Goal: Task Accomplishment & Management: Manage account settings

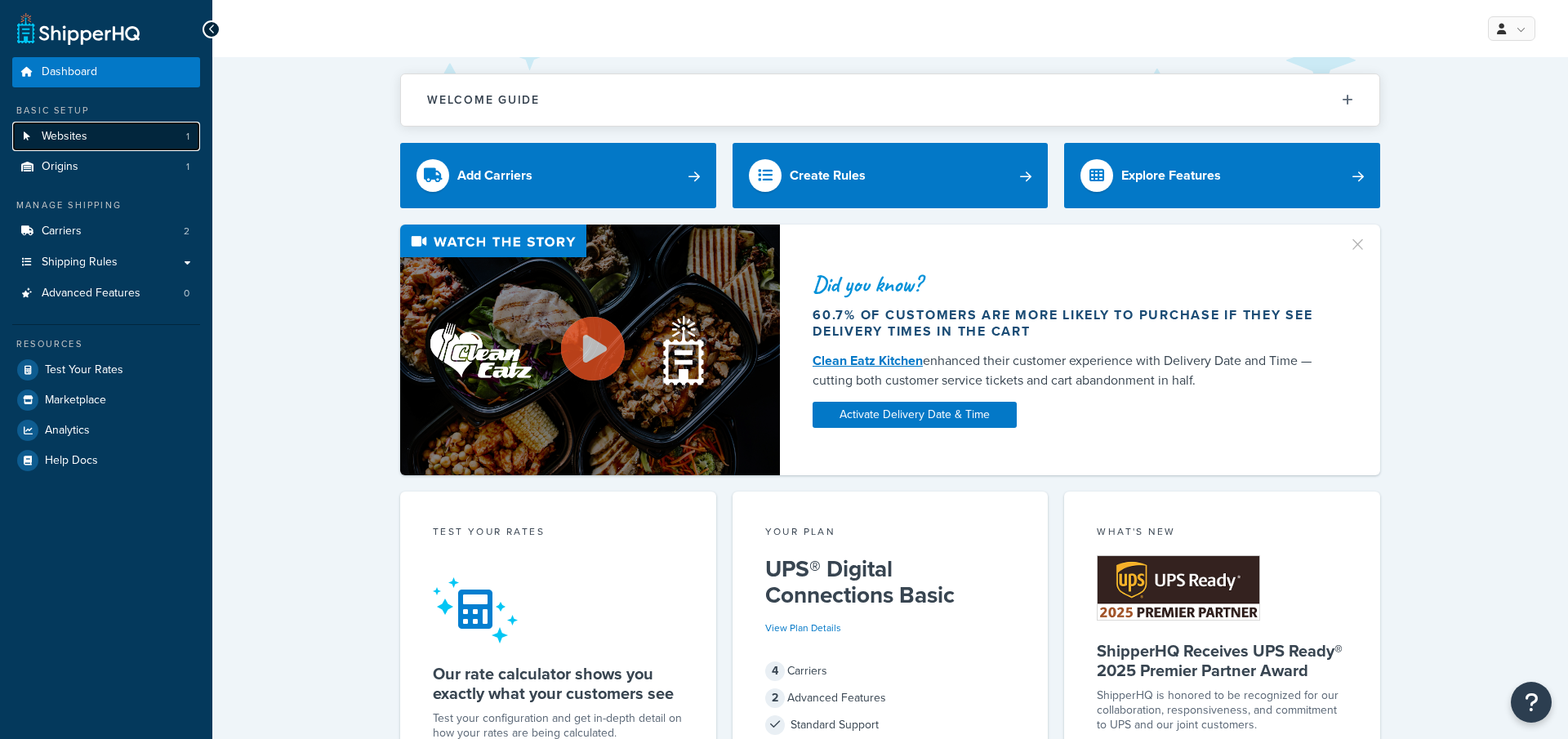
click at [147, 131] on link "Websites 1" at bounding box center [106, 137] width 188 height 30
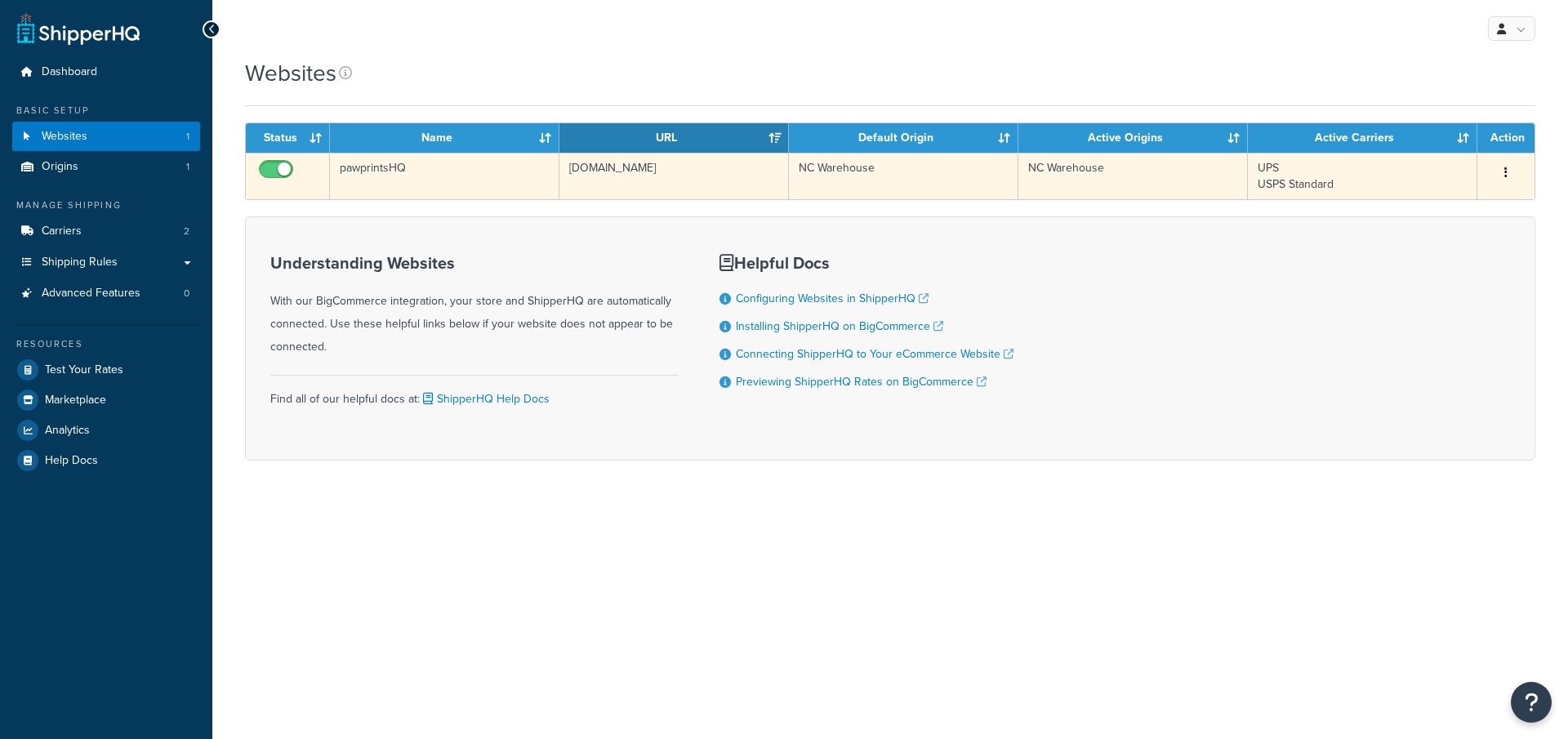
click at [638, 197] on td "pawprintshq.com" at bounding box center [674, 177] width 229 height 47
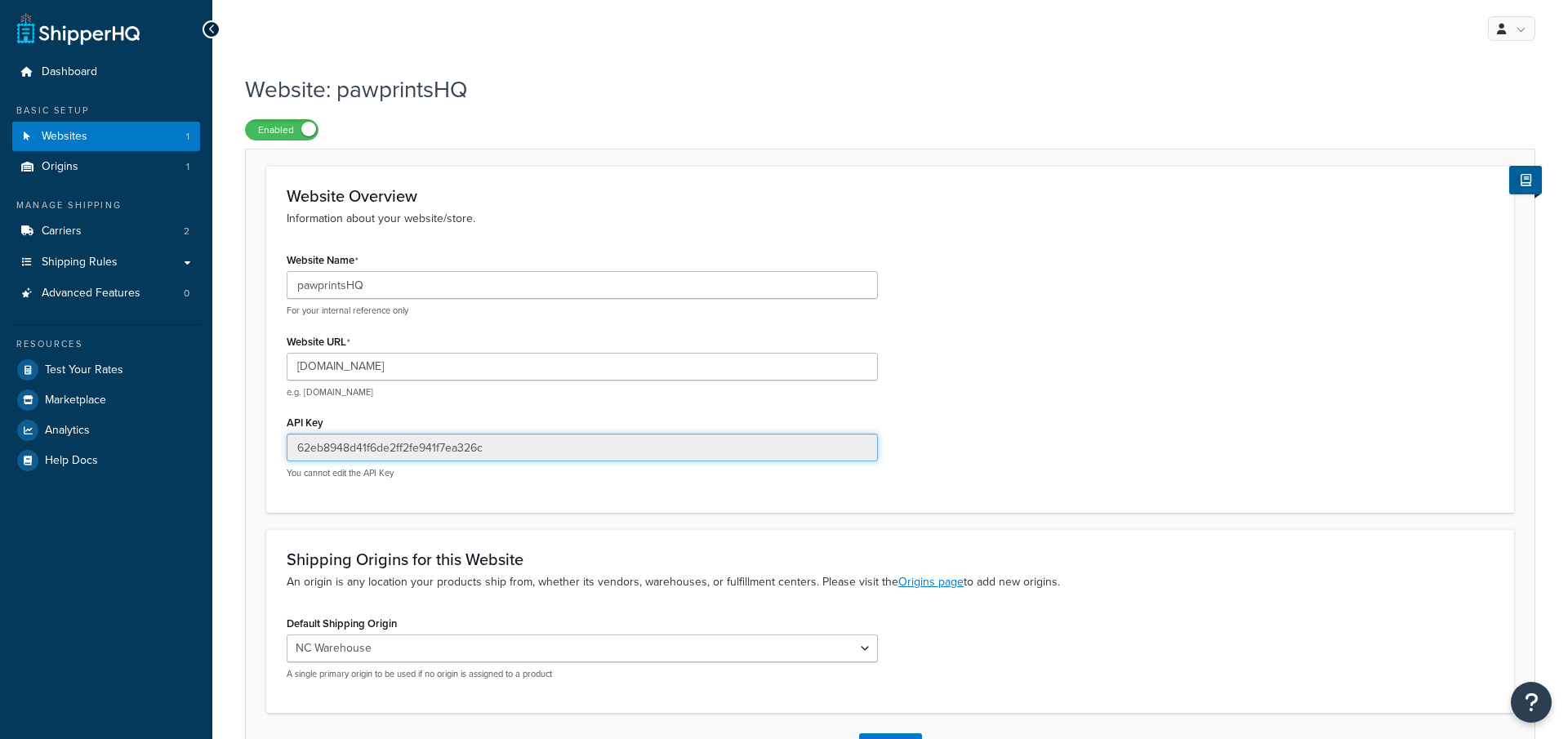
click at [542, 455] on input "62eb8948d41f6de2ff2fe941f7ea326c" at bounding box center [582, 448] width 592 height 28
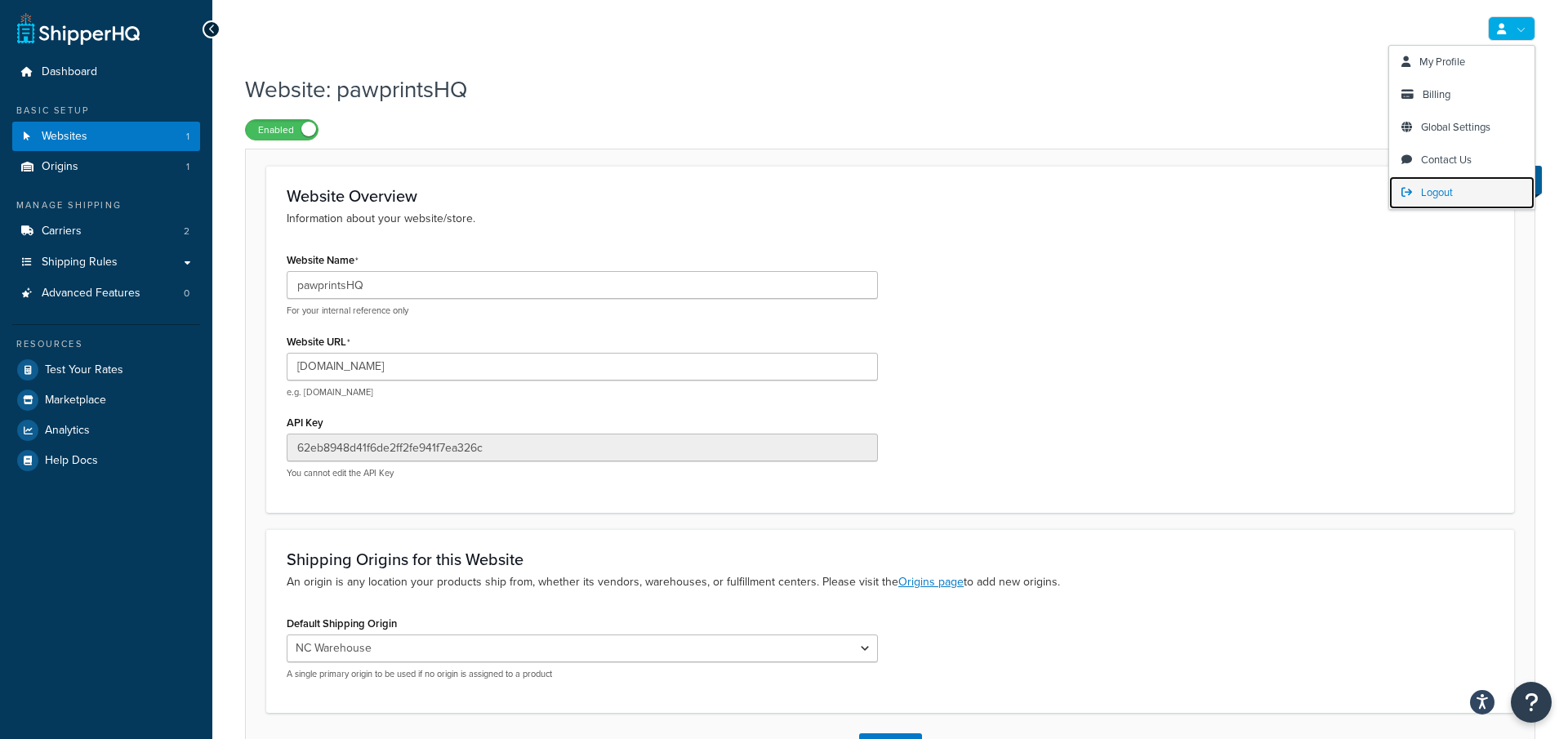
click at [1438, 192] on span "Logout" at bounding box center [1437, 192] width 32 height 16
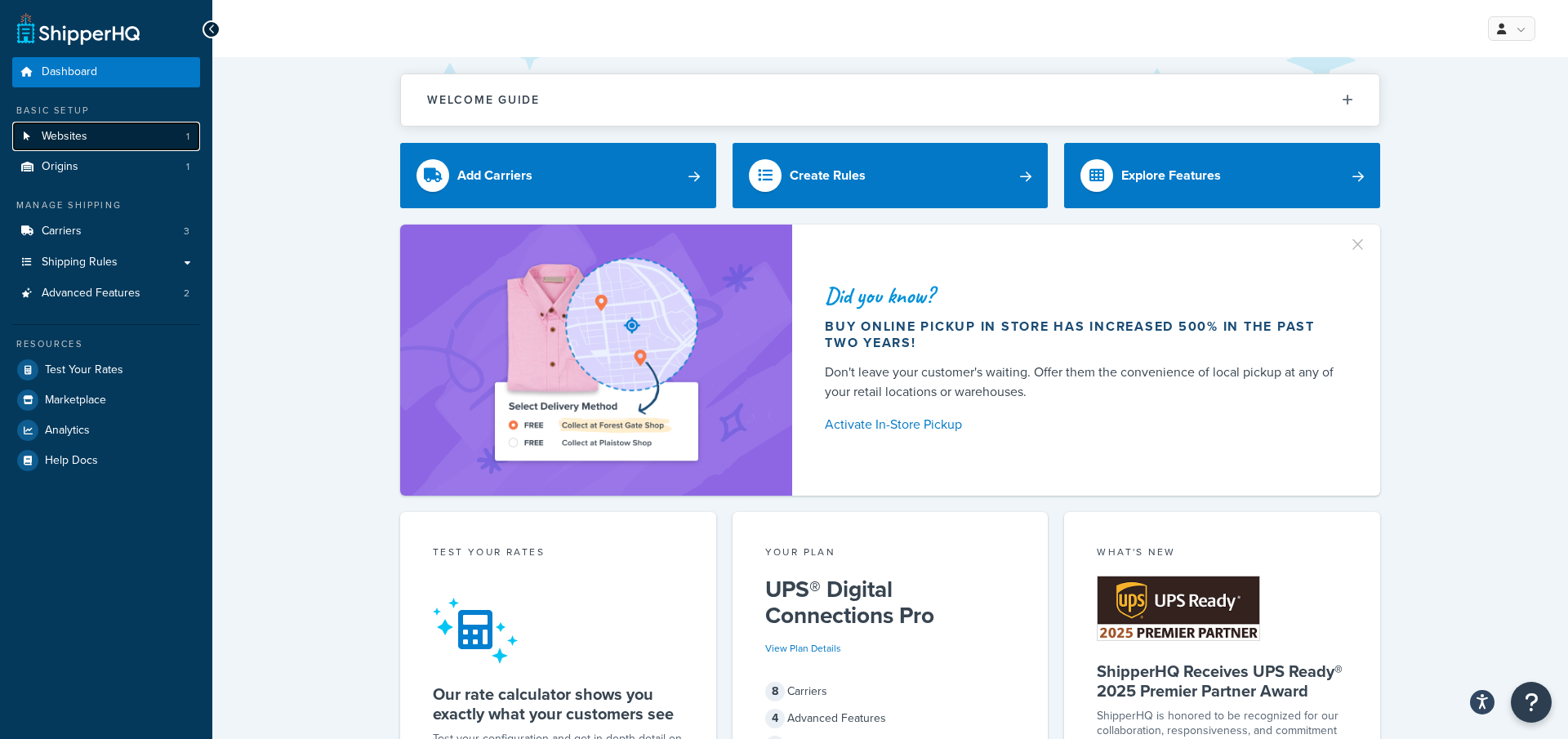
click at [154, 139] on link "Websites 1" at bounding box center [106, 137] width 188 height 30
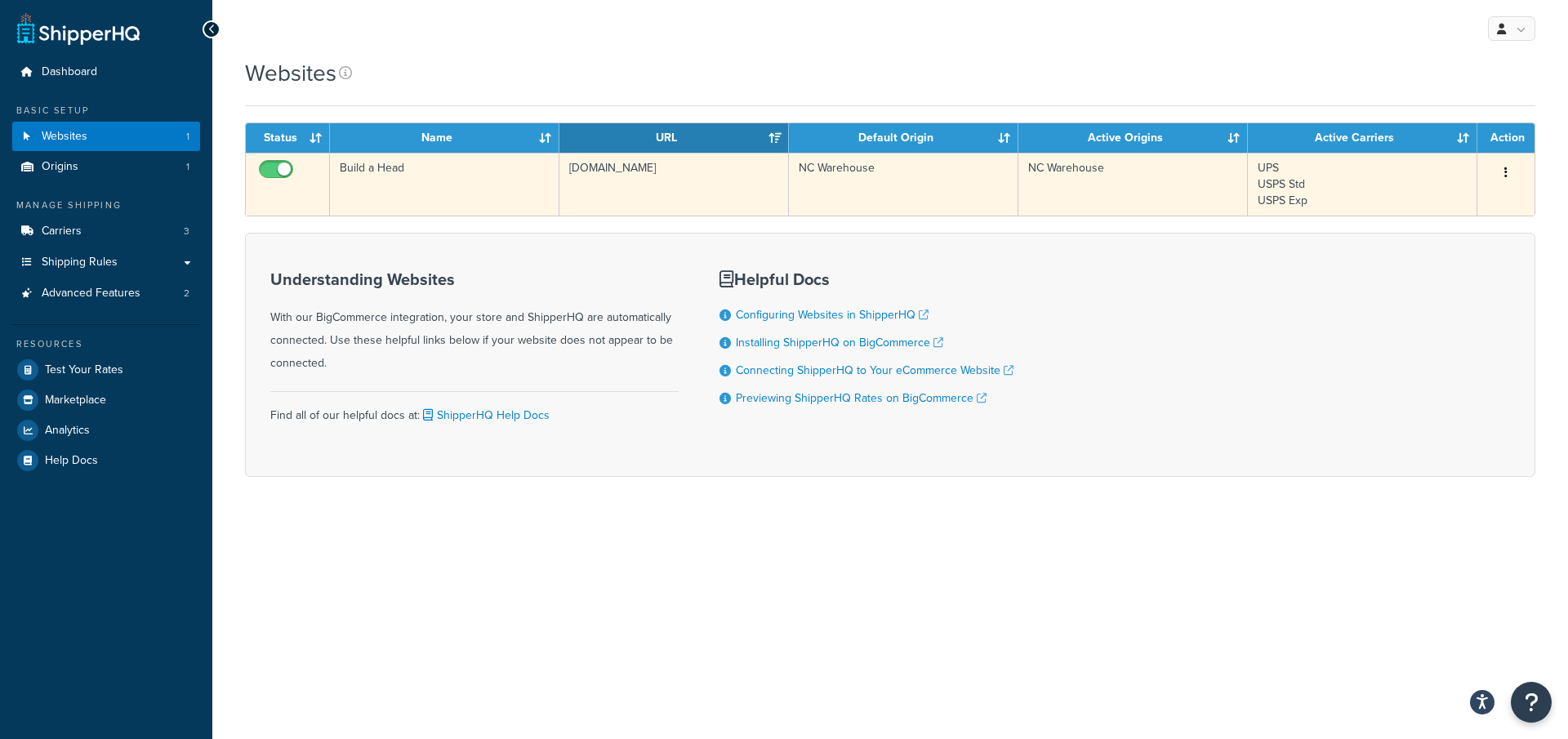
click at [543, 200] on td "Build a Head" at bounding box center [444, 184] width 229 height 63
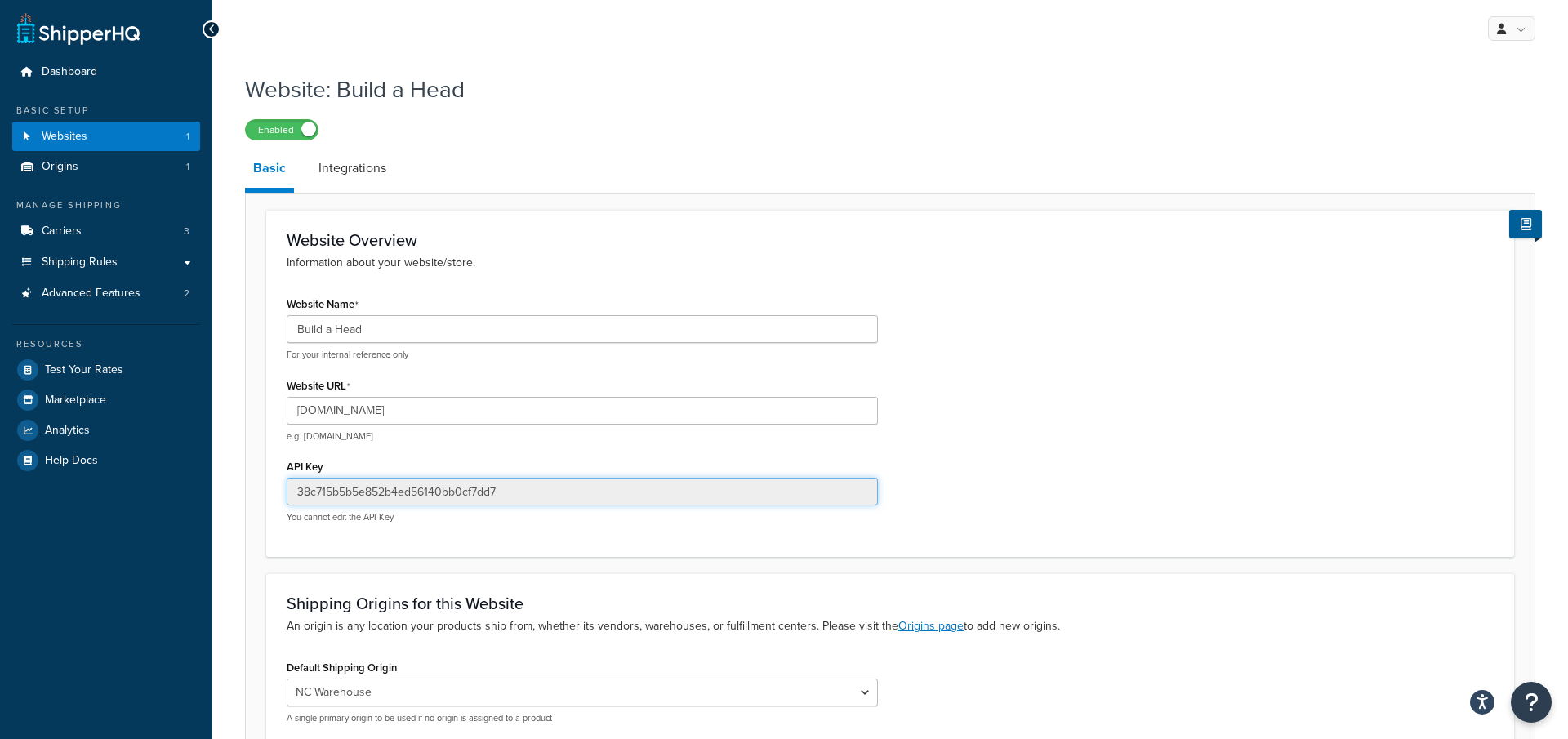
click at [467, 500] on input "38c715b5b5e852b4ed56140bb0cf7dd7" at bounding box center [582, 492] width 592 height 28
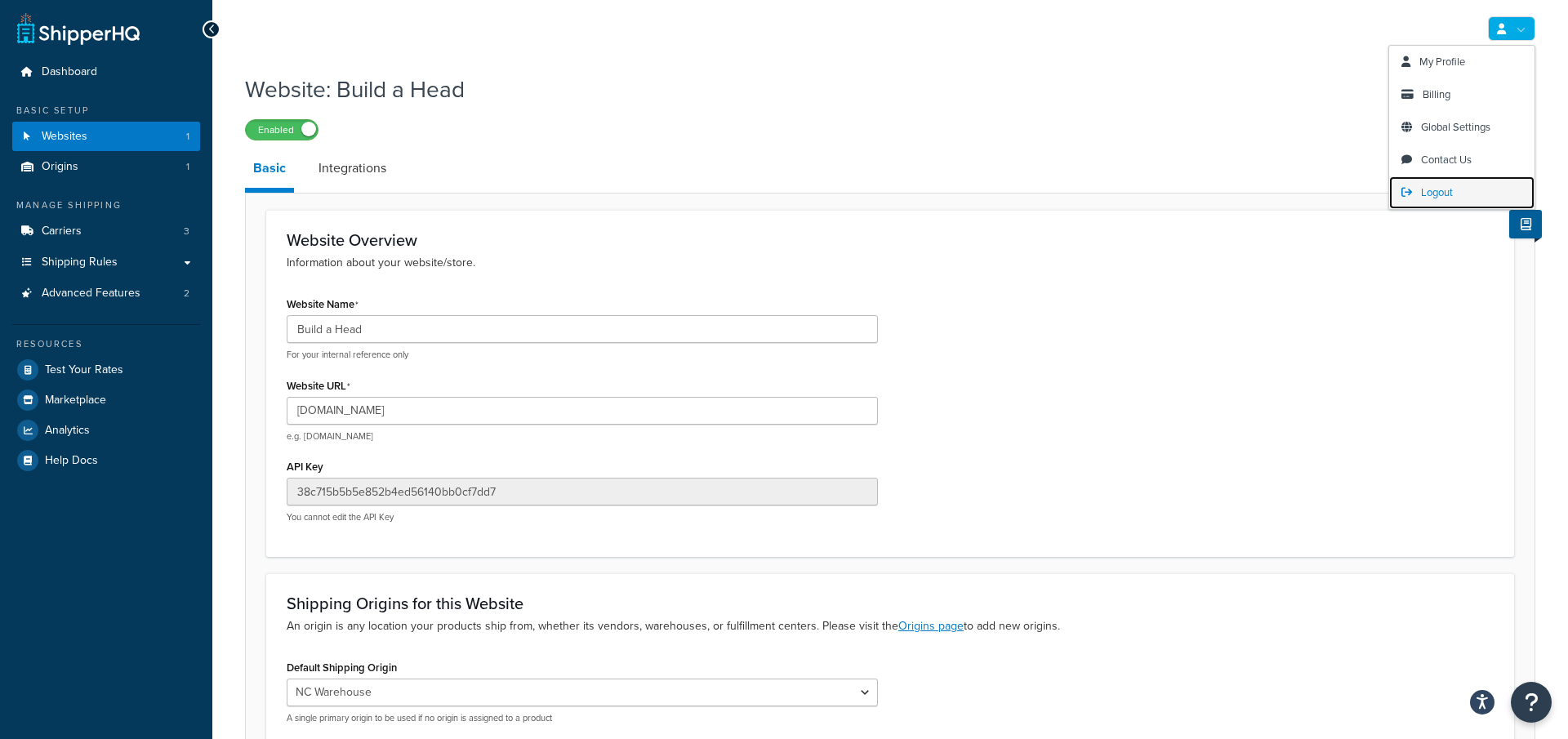
click at [1440, 195] on span "Logout" at bounding box center [1437, 192] width 32 height 16
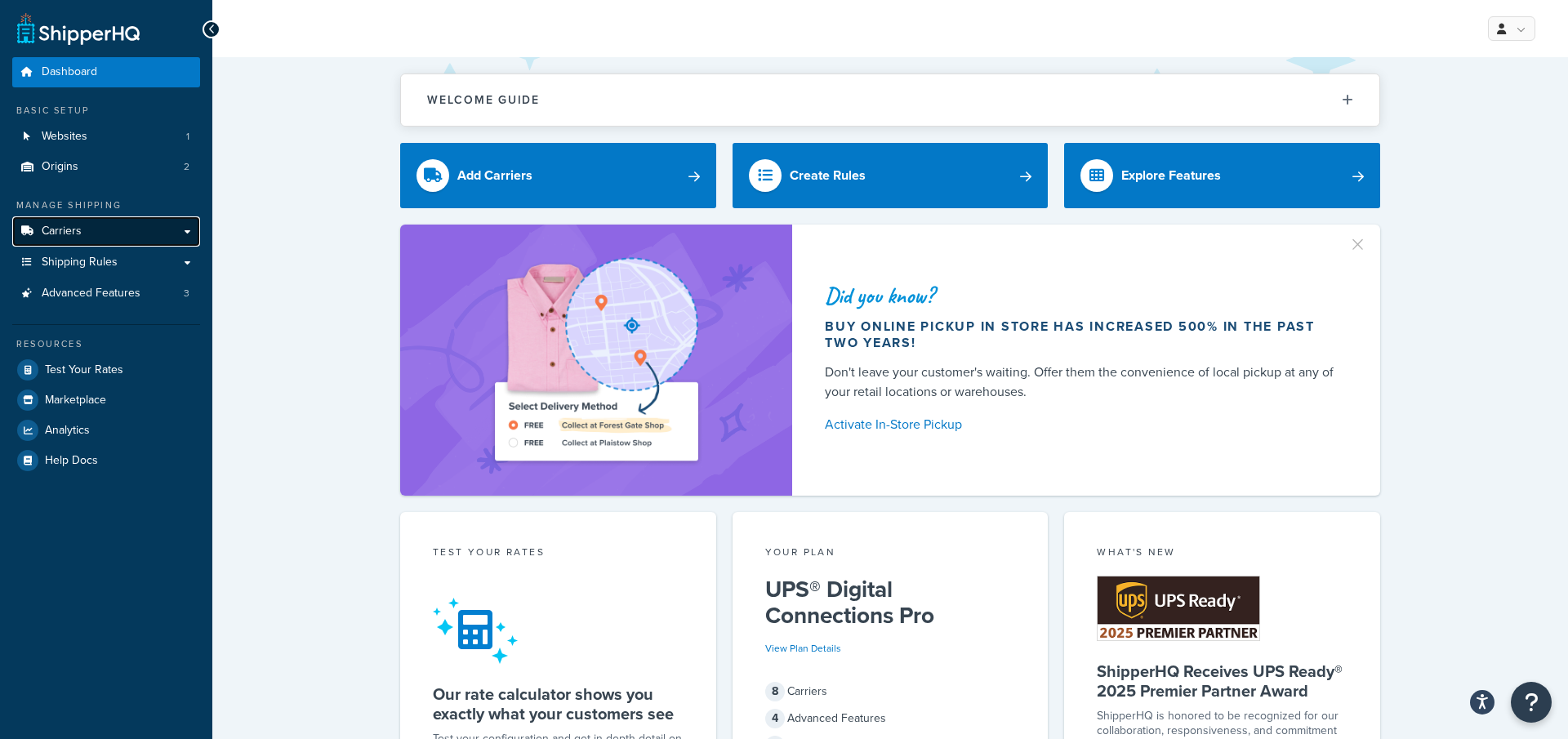
click at [97, 229] on link "Carriers" at bounding box center [106, 232] width 188 height 30
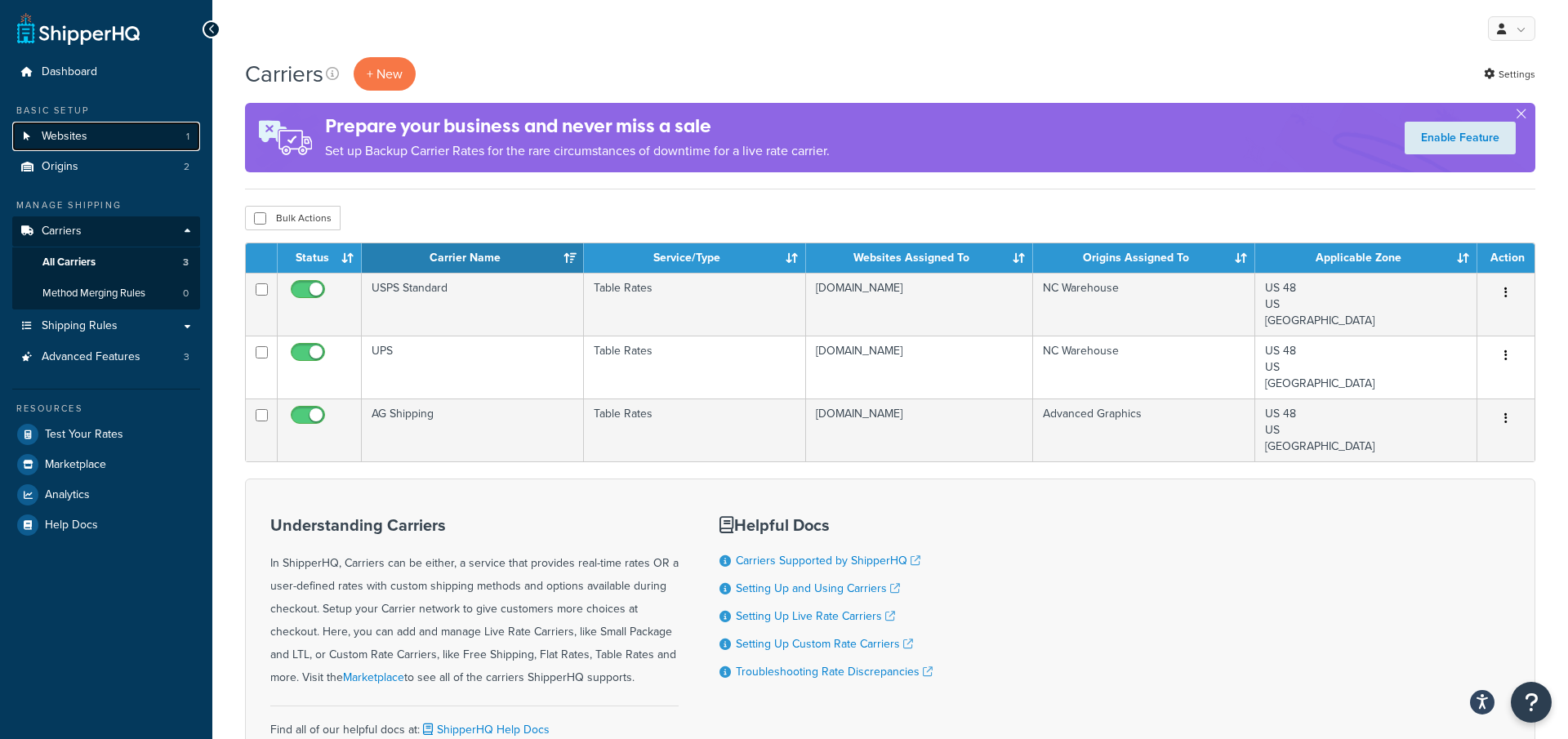
click at [183, 140] on link "Websites 1" at bounding box center [106, 137] width 188 height 30
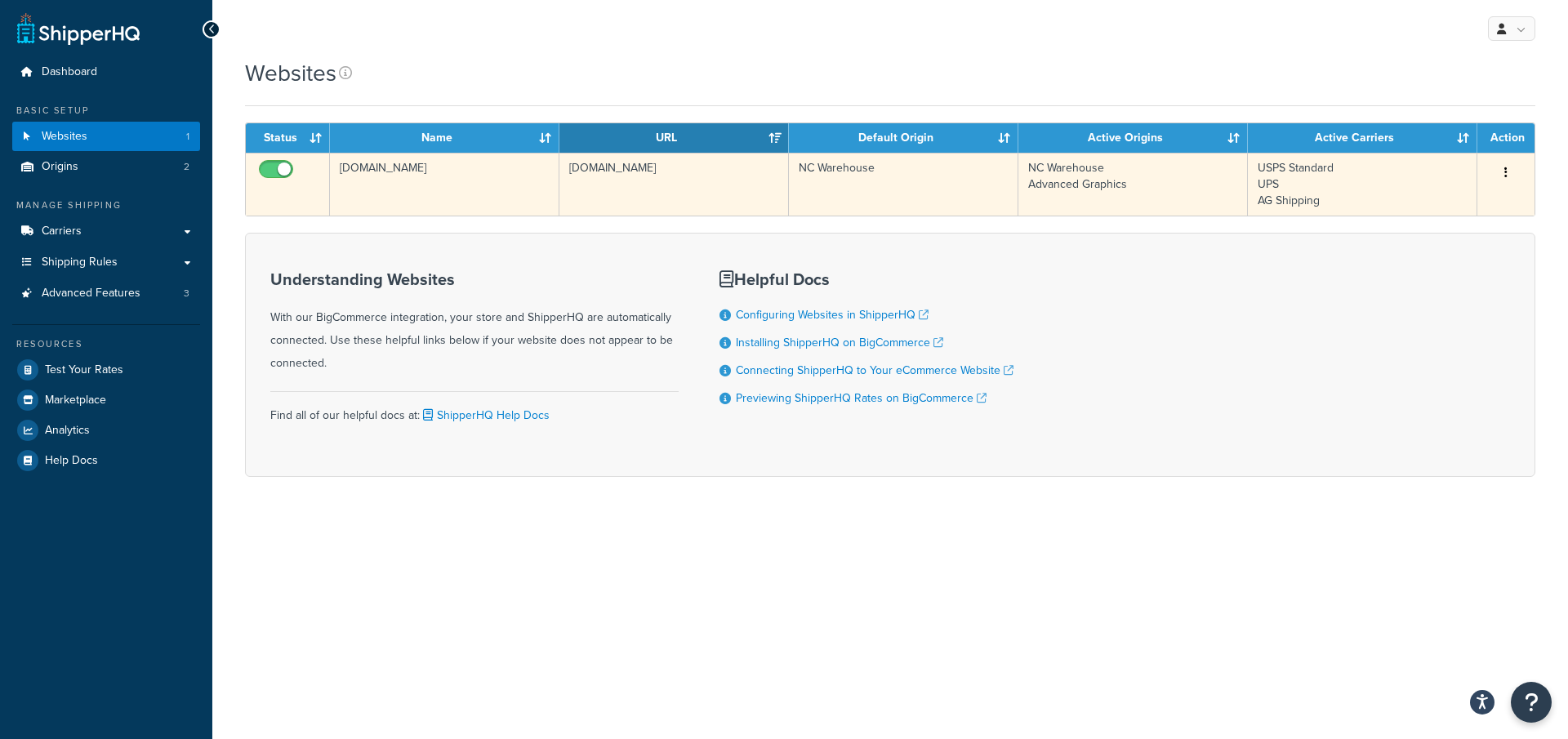
click at [704, 202] on td "cardboardcutouts.com" at bounding box center [674, 184] width 229 height 63
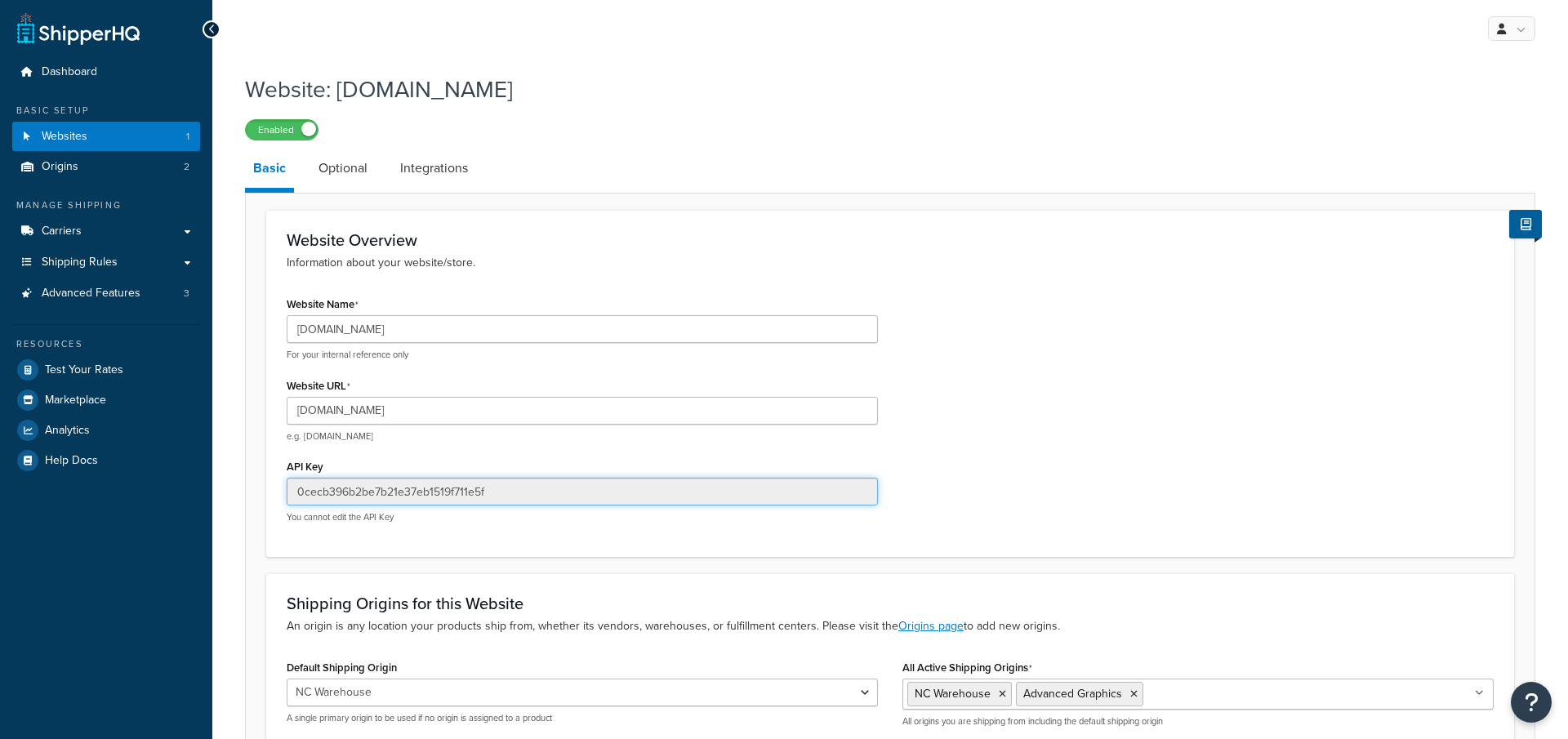
click at [528, 488] on input "0cecb396b2be7b21e37eb1519f711e5f" at bounding box center [582, 492] width 592 height 28
click at [160, 239] on link "Carriers" at bounding box center [106, 232] width 188 height 30
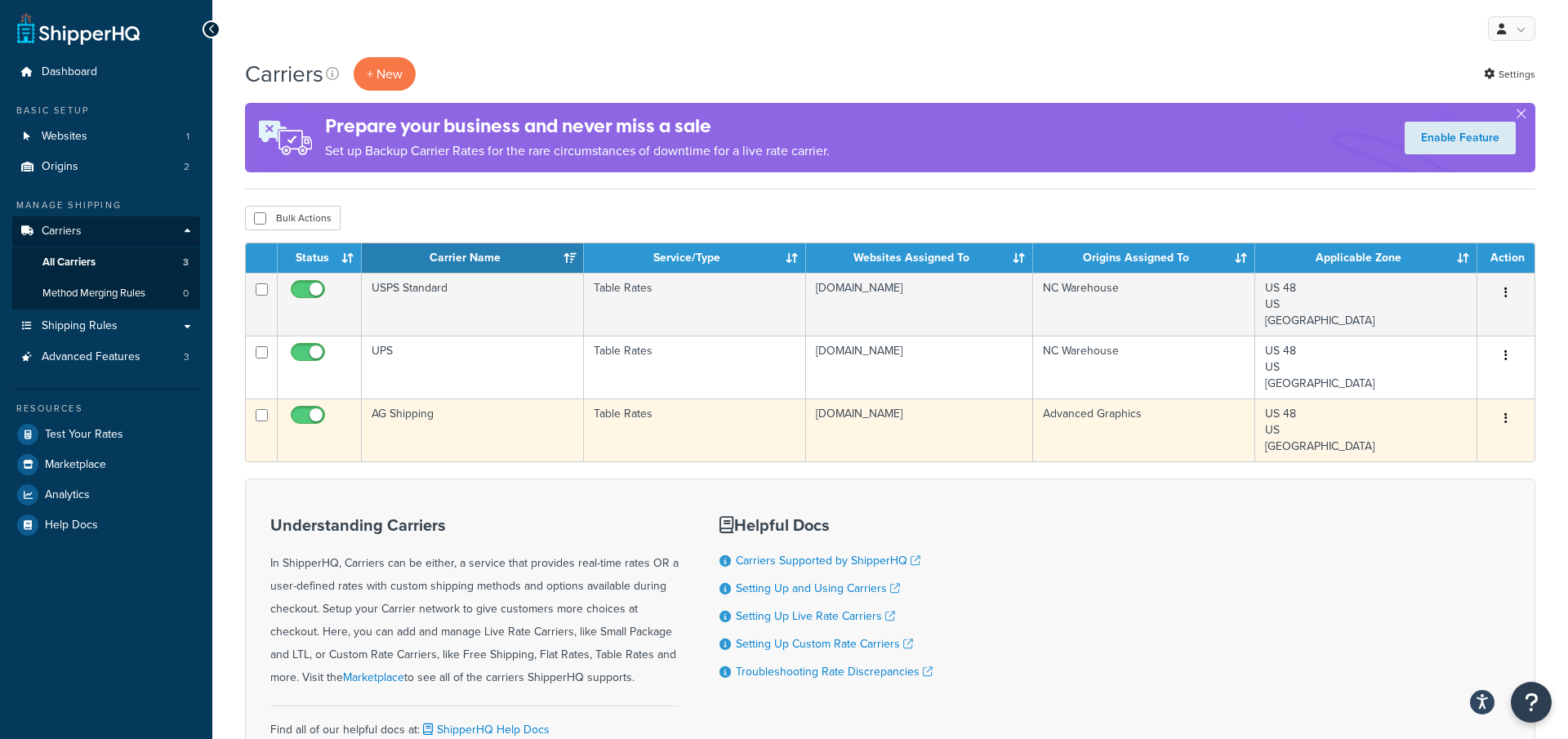
click at [551, 445] on td "AG Shipping" at bounding box center [472, 430] width 223 height 63
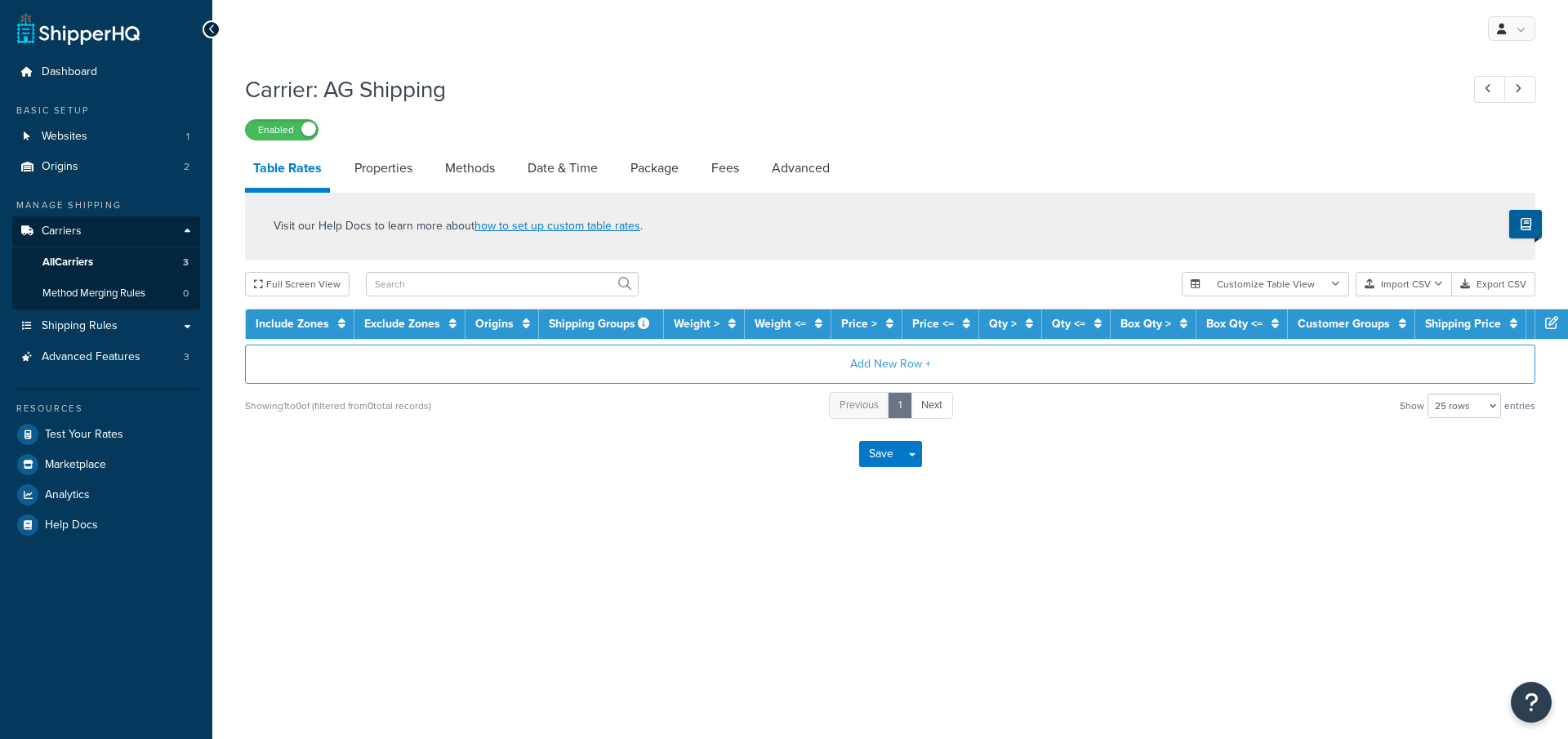
select select "25"
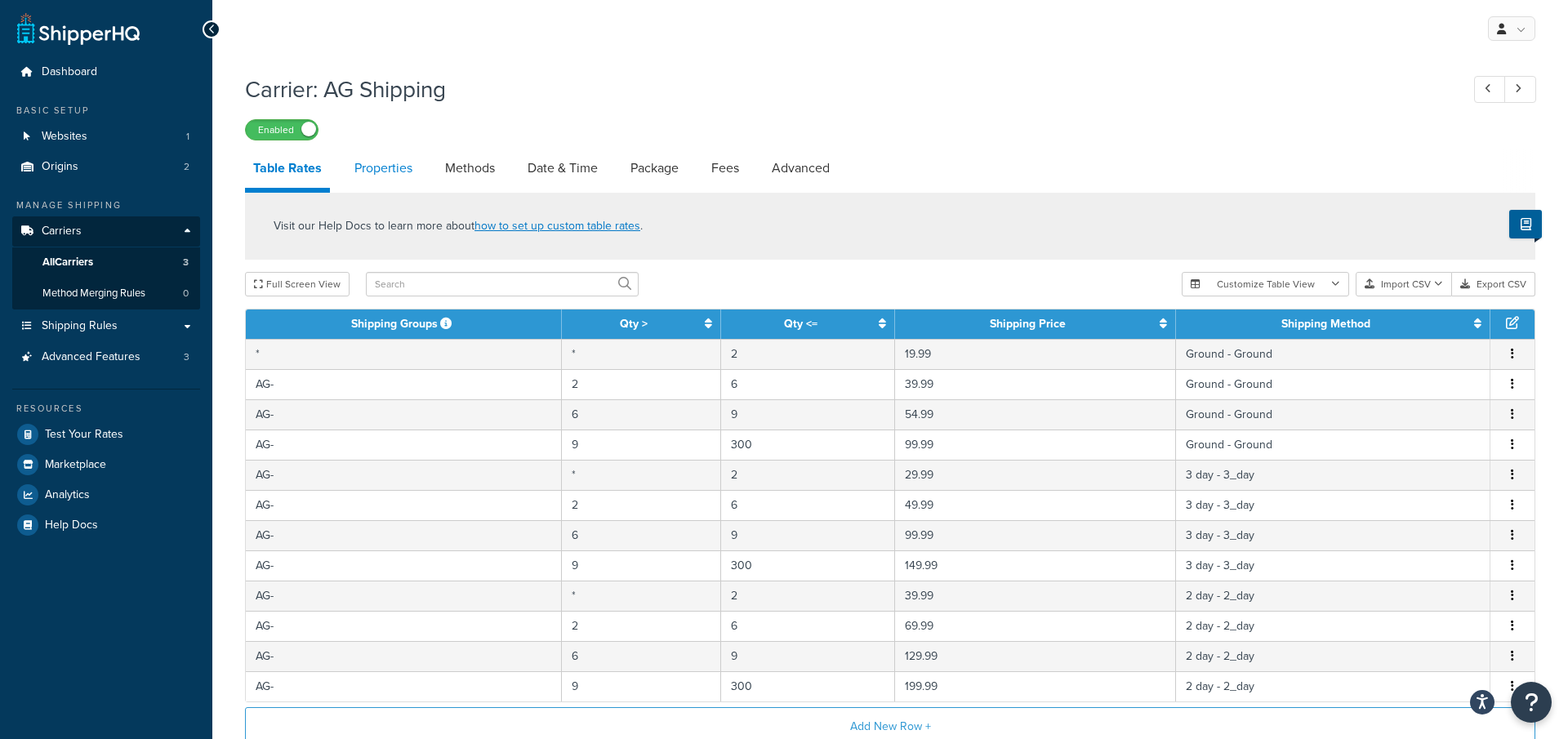
click at [392, 173] on link "Properties" at bounding box center [383, 168] width 74 height 39
select select "HIGHEST"
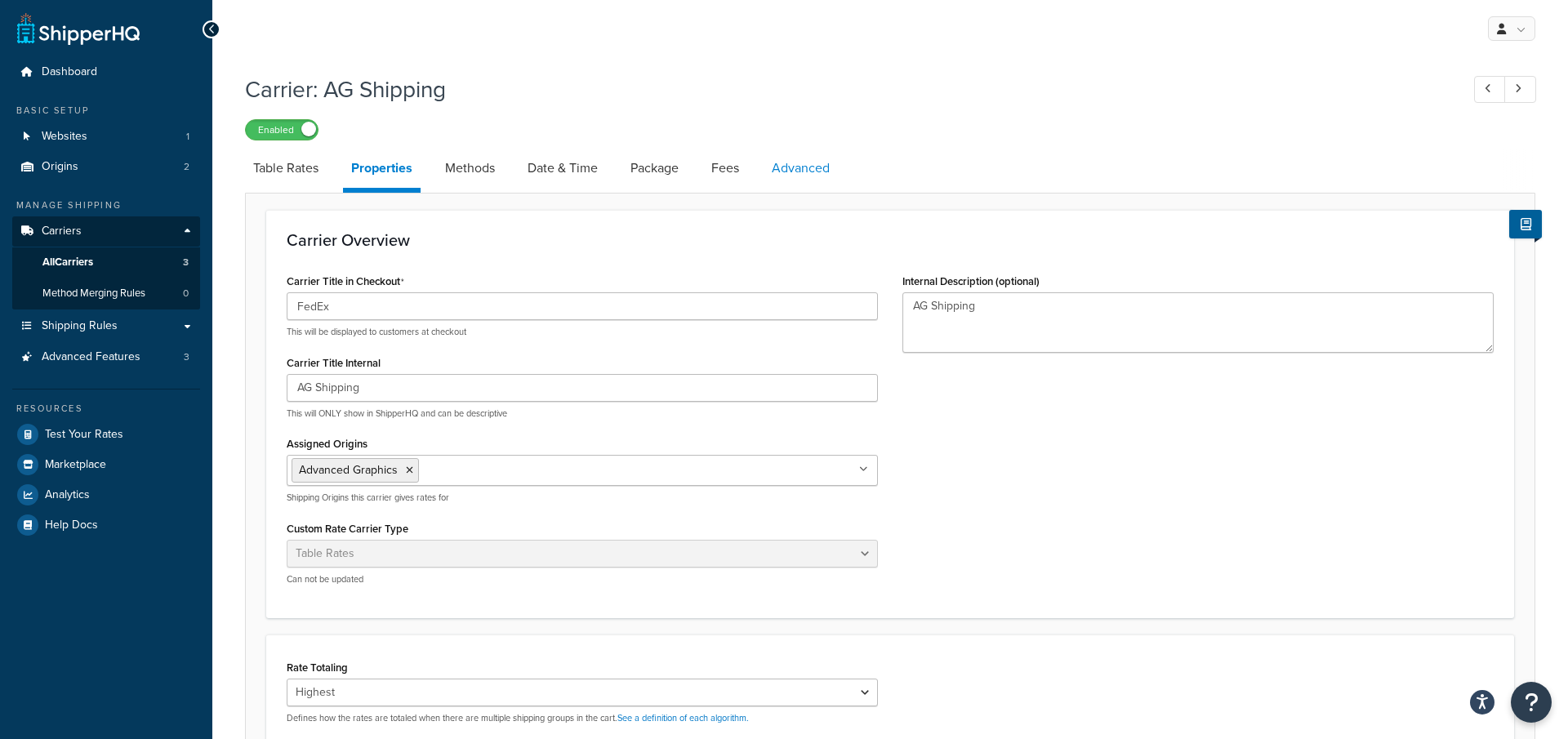
click at [787, 181] on link "Advanced" at bounding box center [800, 168] width 74 height 39
select select "false"
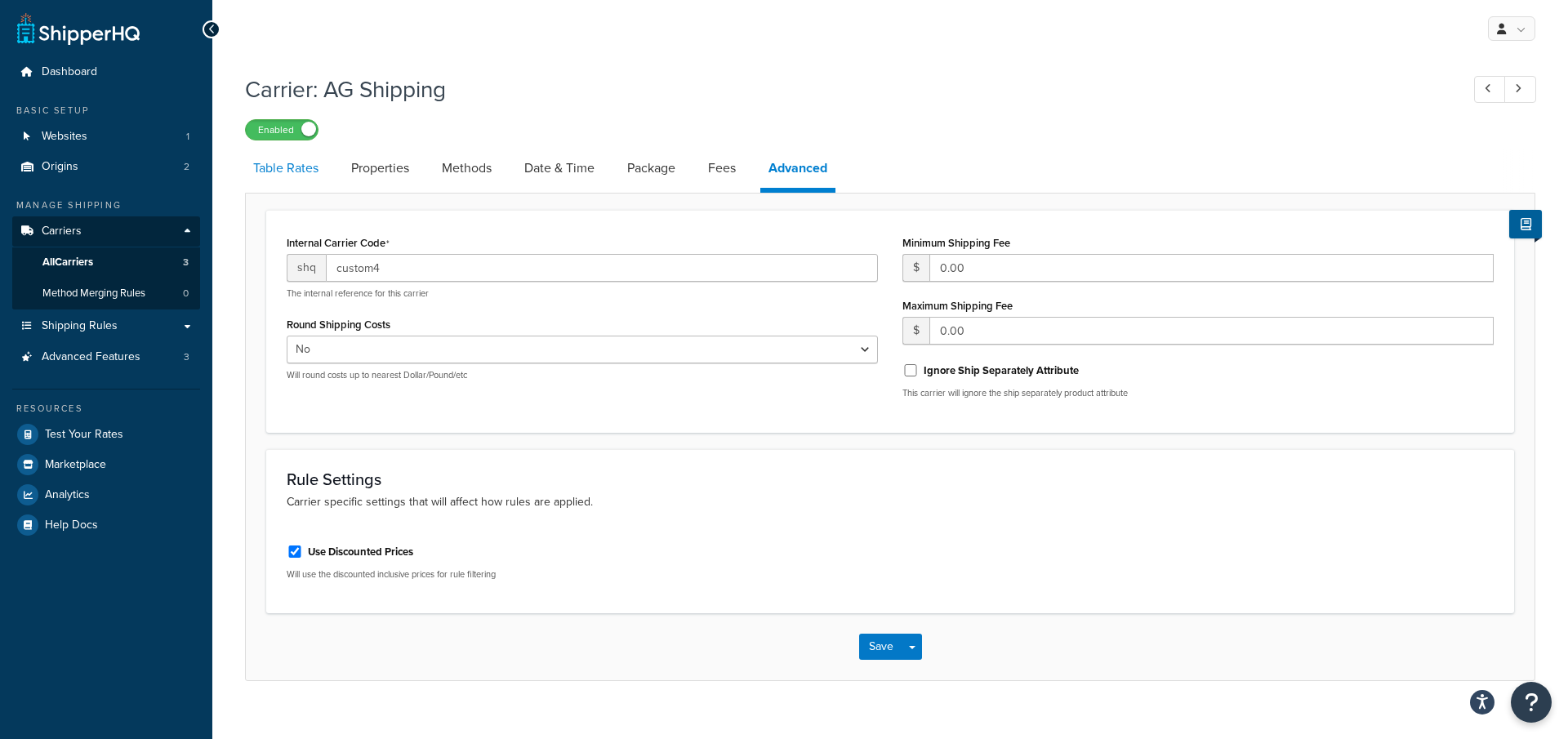
click at [280, 175] on link "Table Rates" at bounding box center [285, 168] width 82 height 39
select select "25"
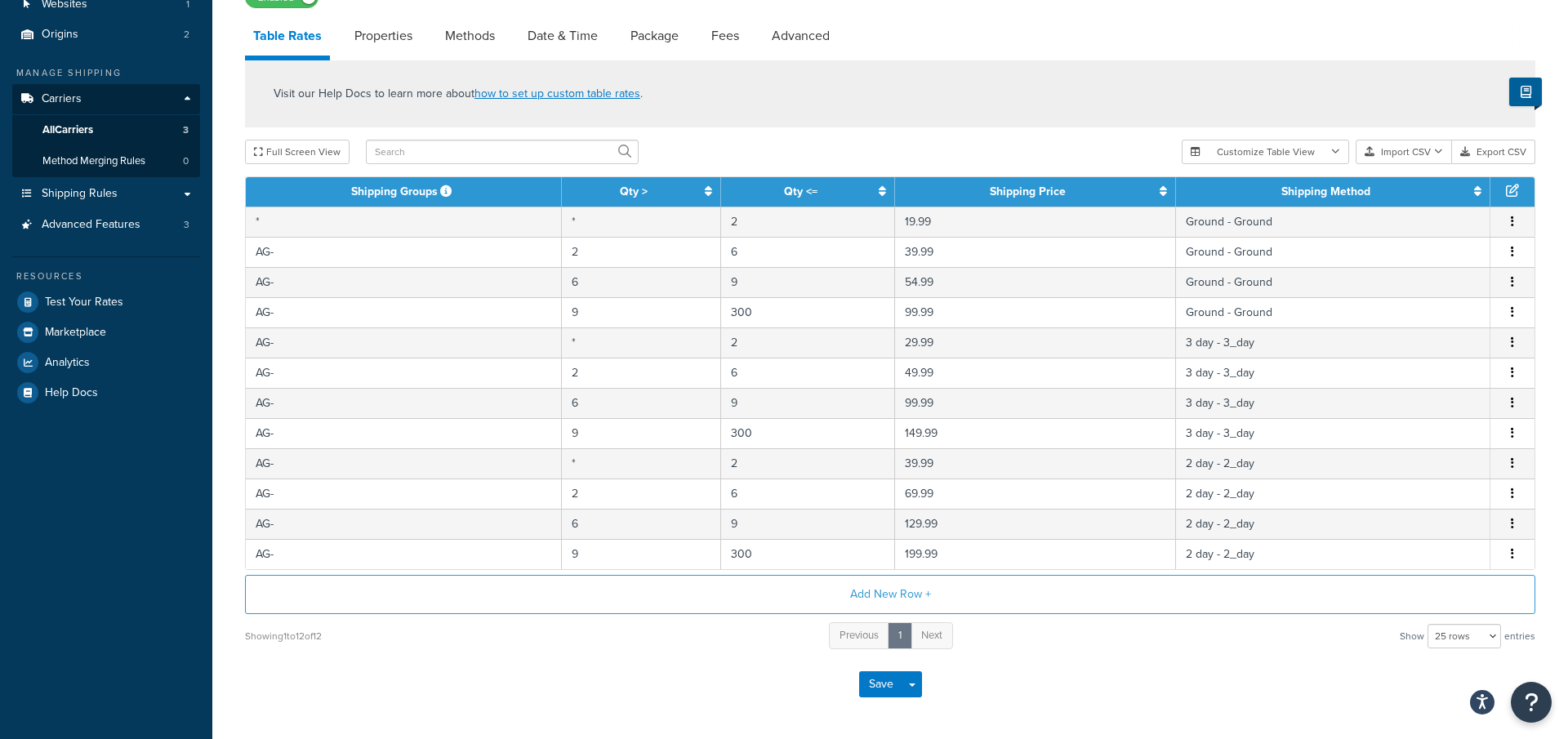
scroll to position [135, 0]
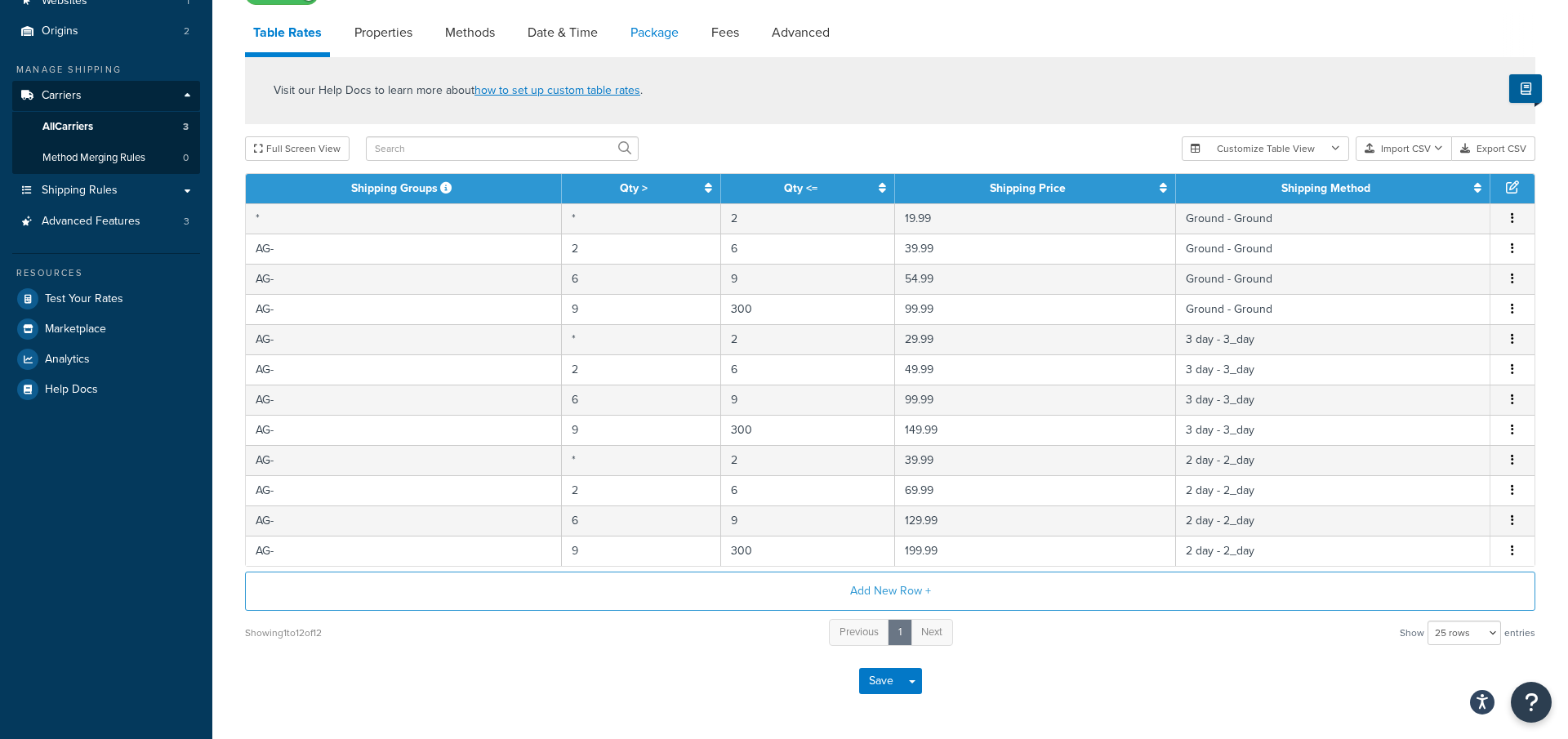
click at [636, 38] on link "Package" at bounding box center [654, 33] width 65 height 39
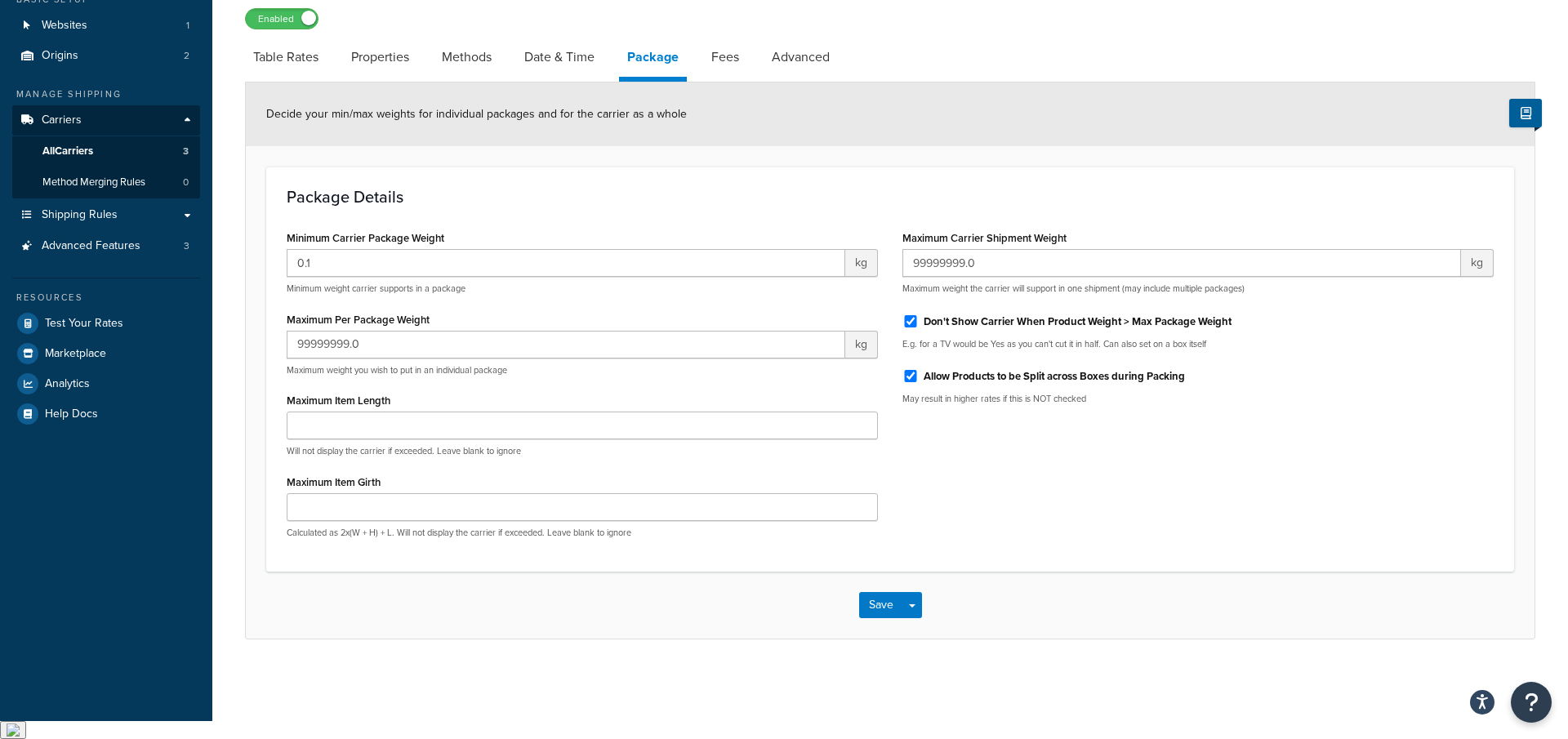
scroll to position [91, 0]
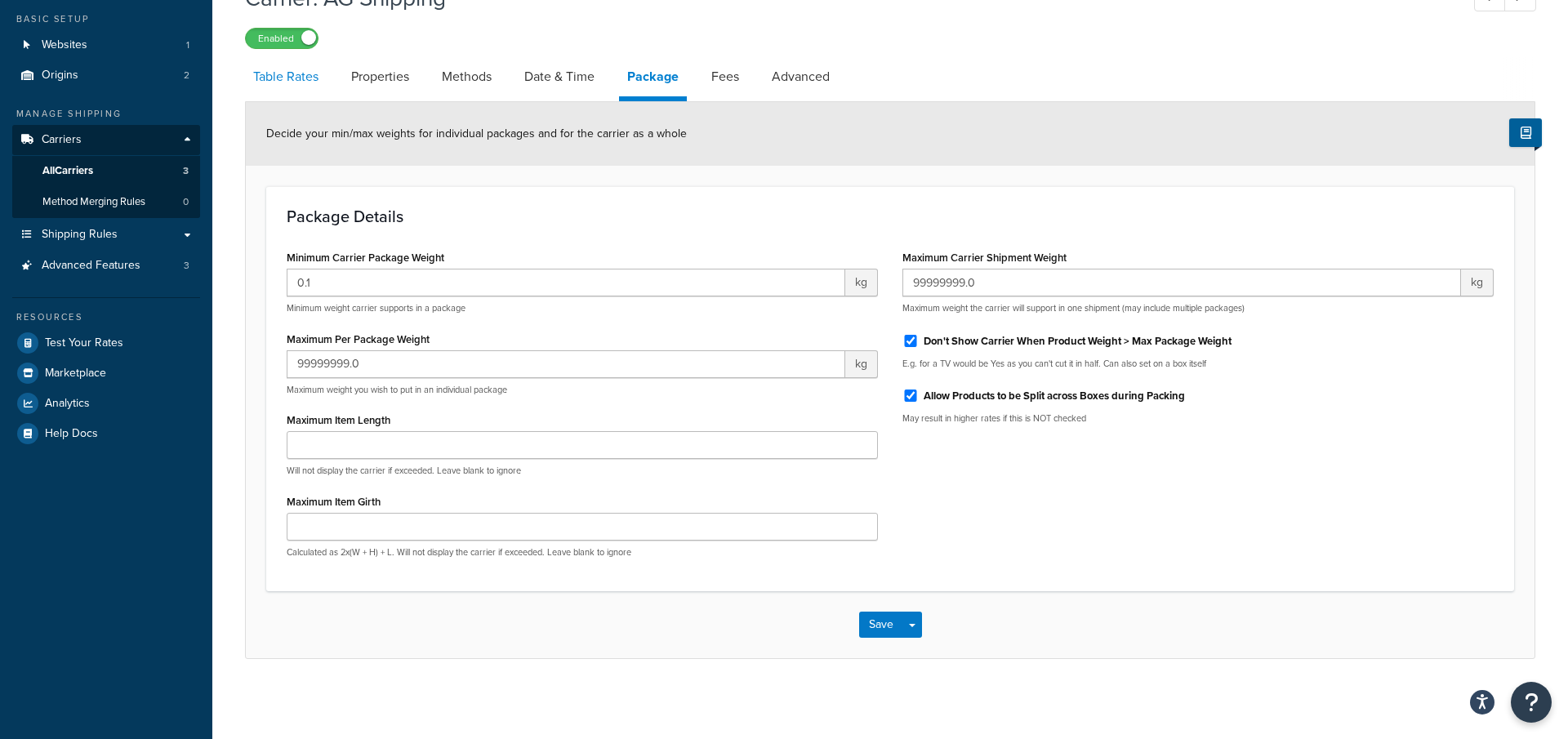
click at [311, 81] on link "Table Rates" at bounding box center [285, 77] width 82 height 39
select select "25"
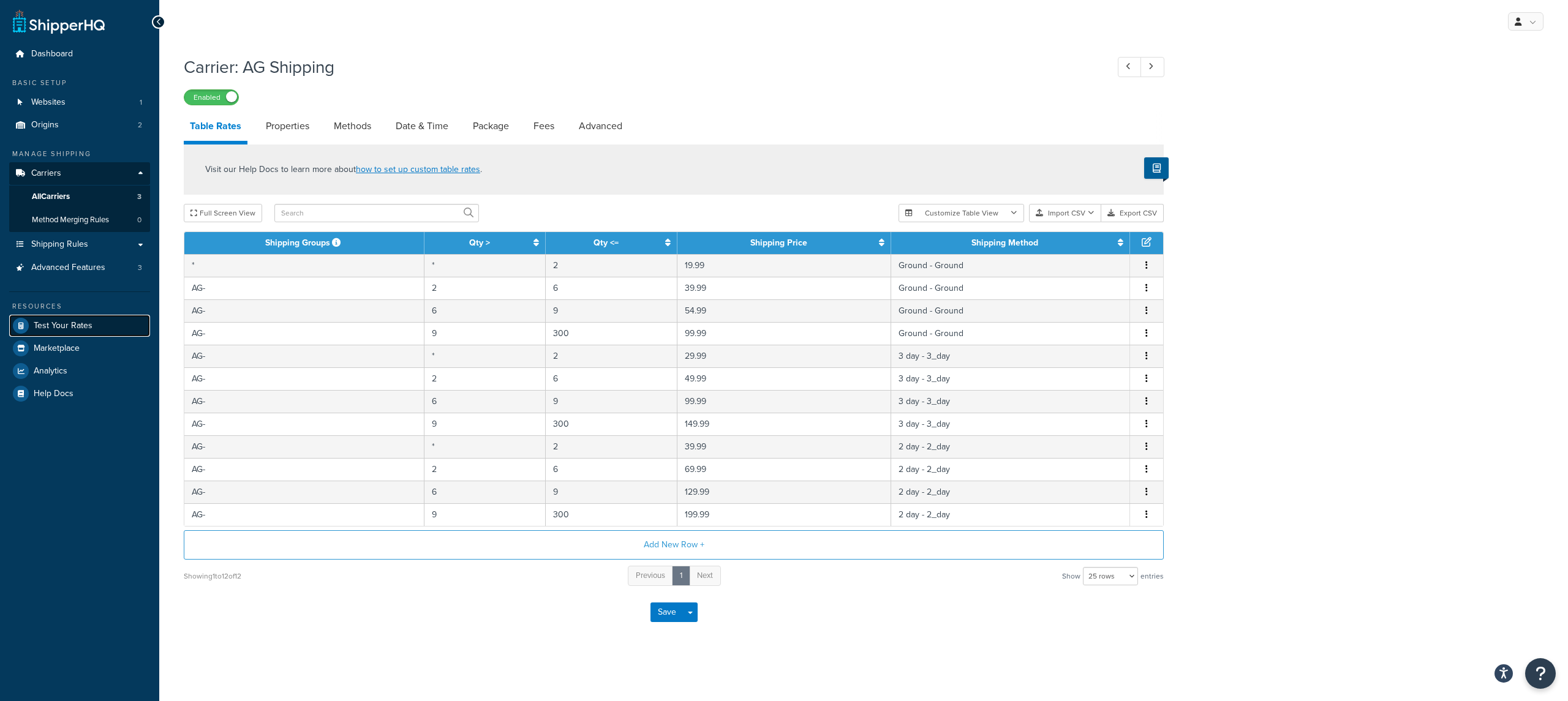
click at [73, 321] on span "Test Your Rates" at bounding box center [63, 326] width 59 height 11
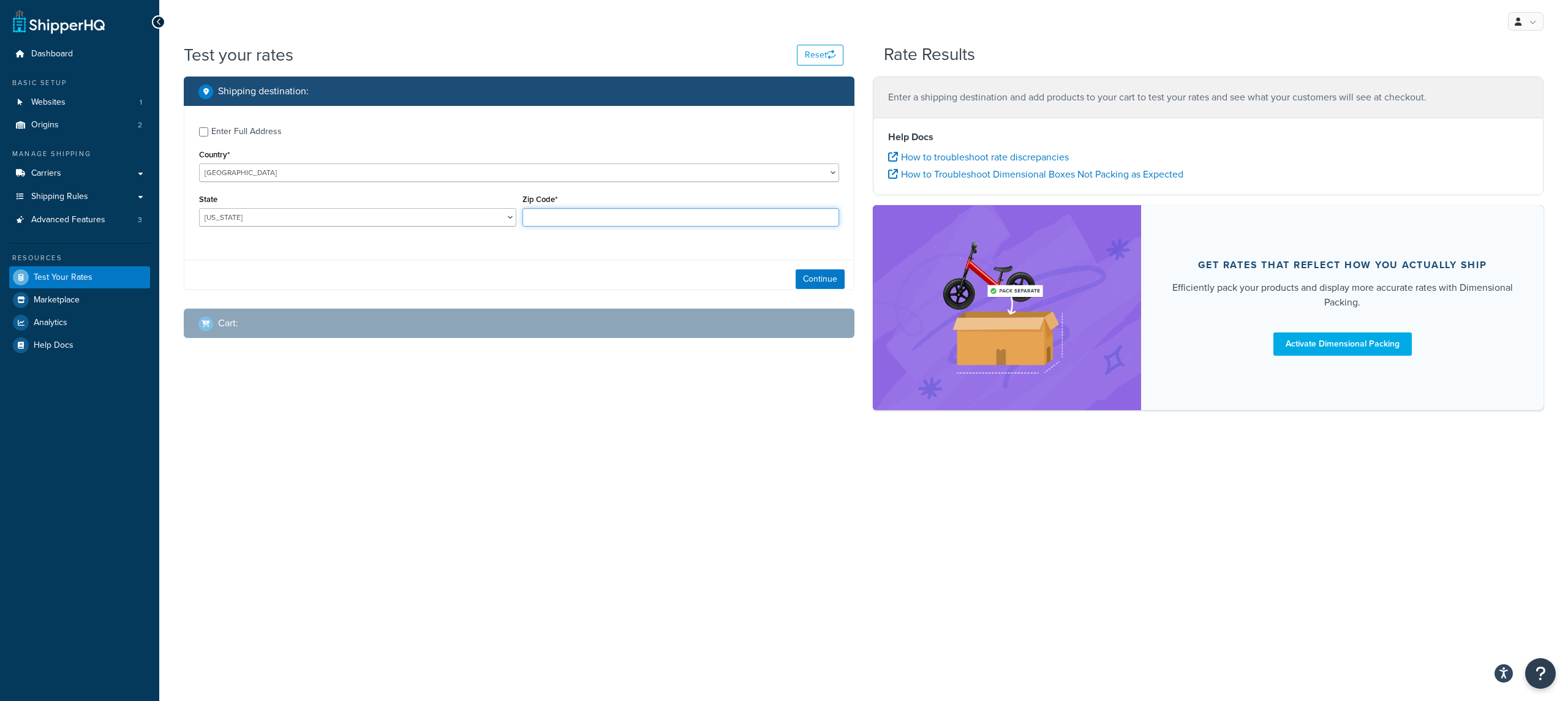
click at [579, 225] on input "Zip Code*" at bounding box center [681, 217] width 318 height 18
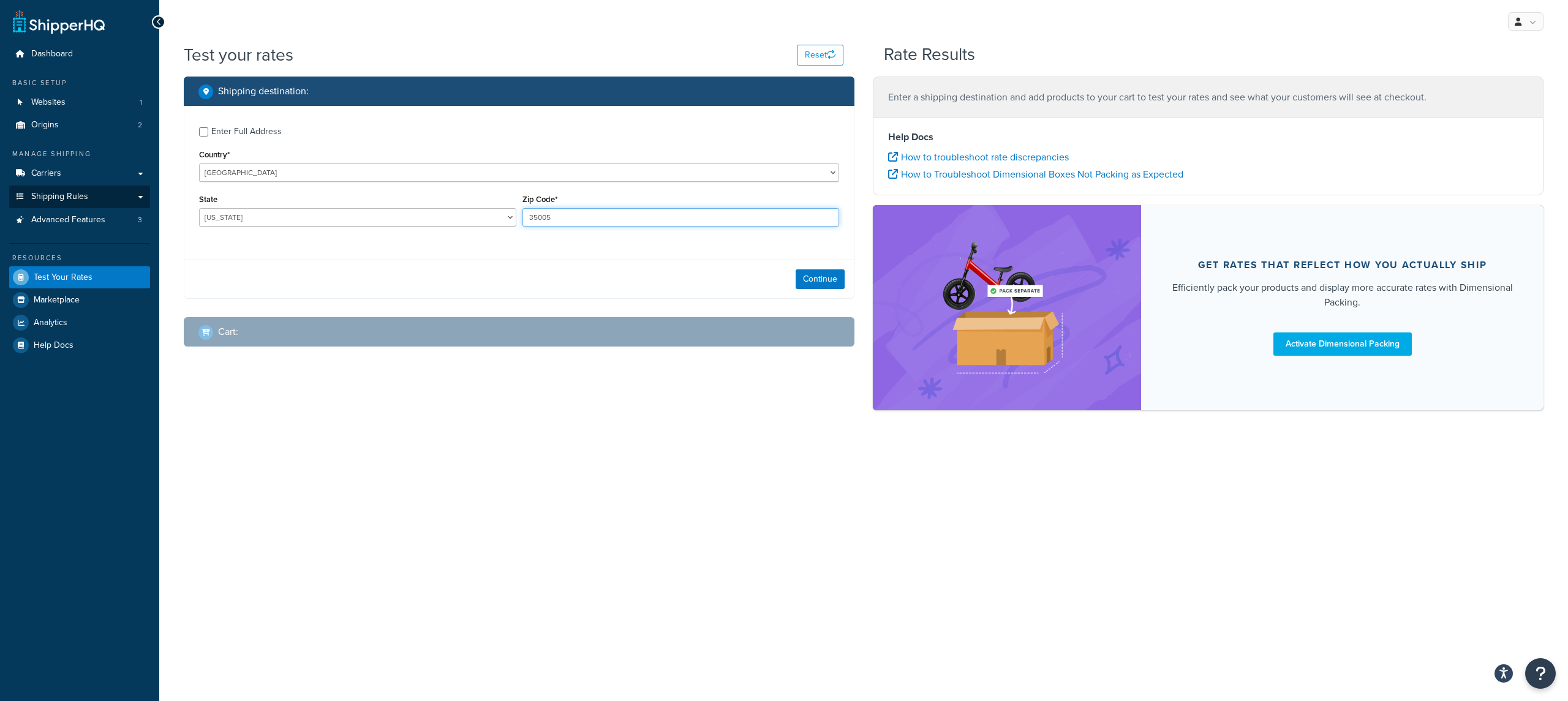
type input "35005"
click at [97, 190] on link "Shipping Rules" at bounding box center [80, 197] width 141 height 23
click at [106, 179] on link "Carriers" at bounding box center [80, 174] width 141 height 23
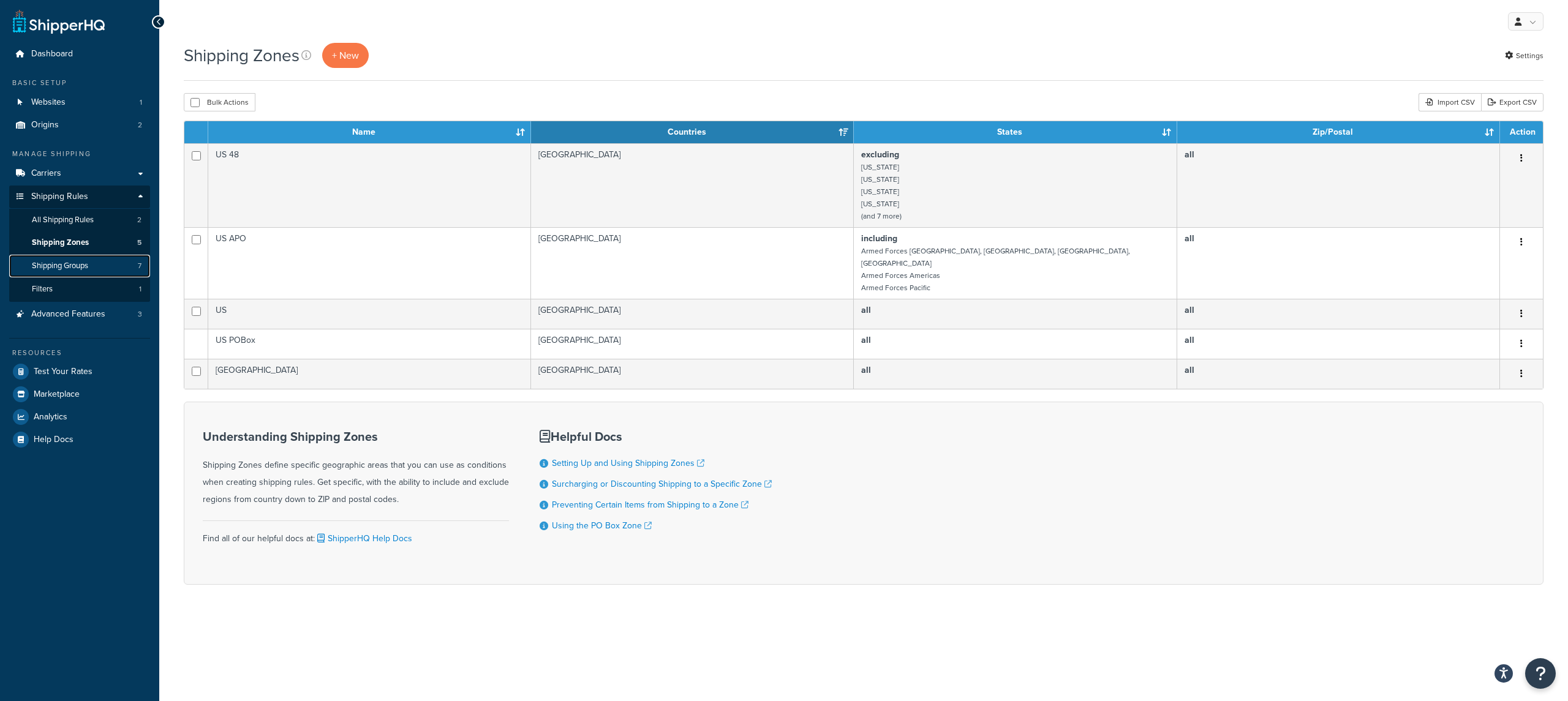
click at [115, 258] on link "Shipping Groups 7" at bounding box center [80, 266] width 141 height 23
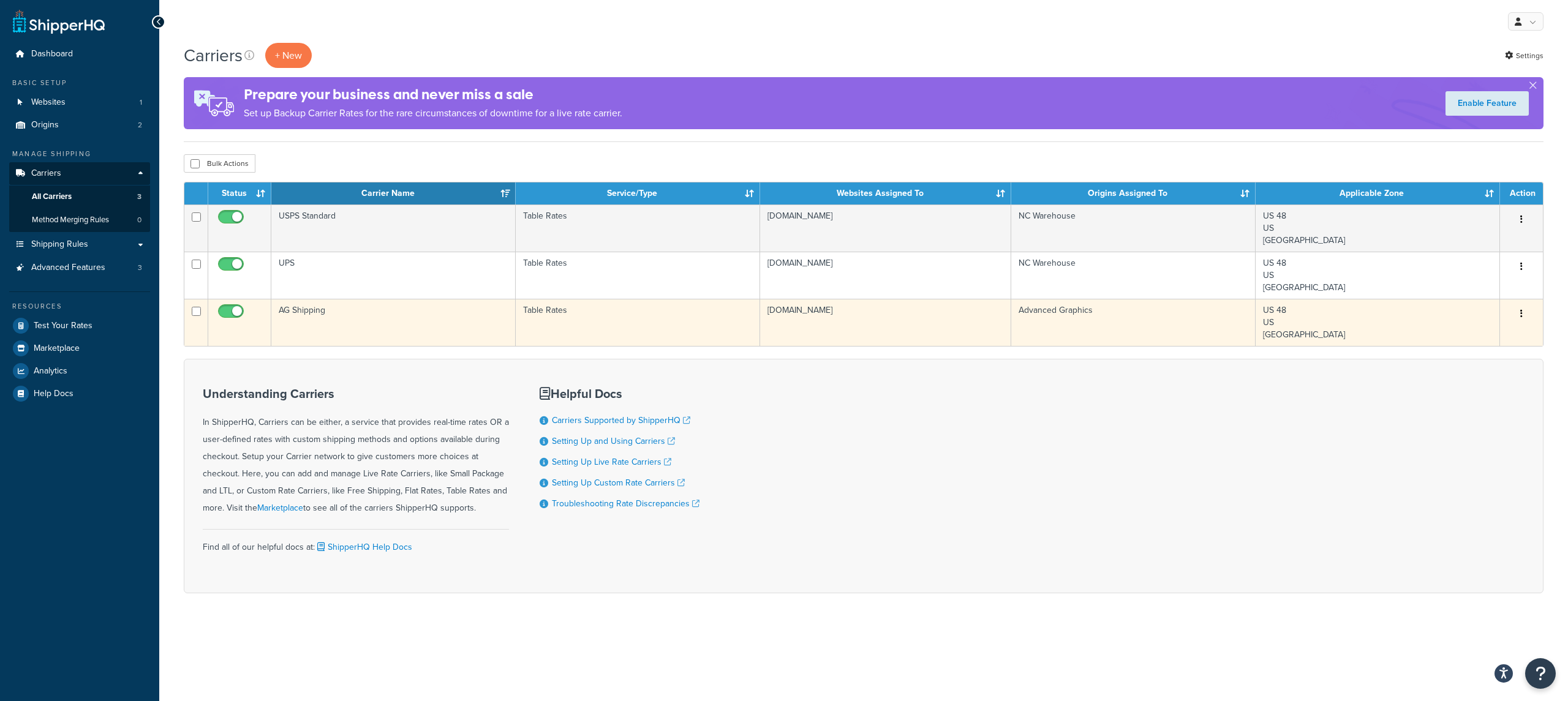
click at [341, 309] on td "AG Shipping" at bounding box center [393, 322] width 244 height 47
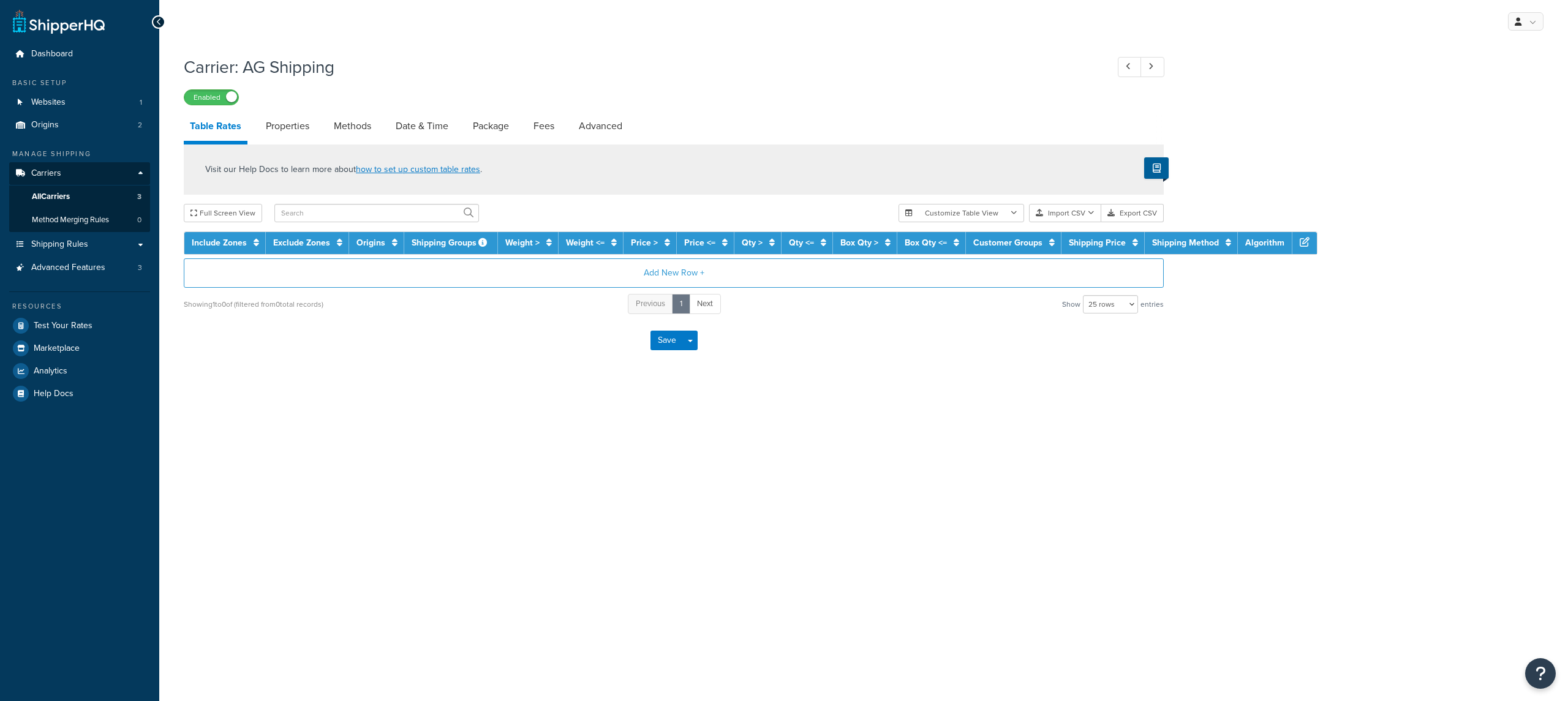
select select "25"
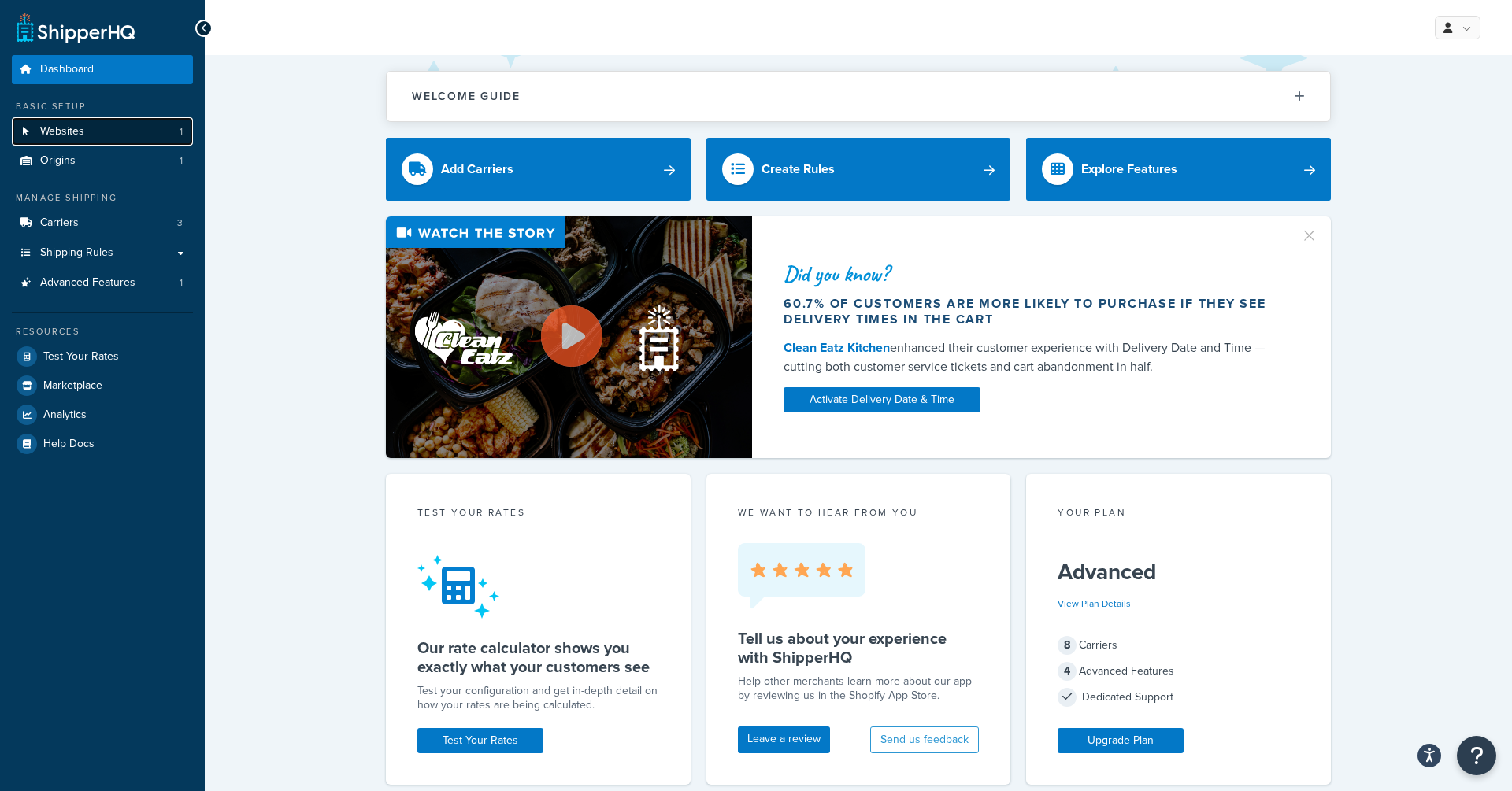
click at [158, 129] on link "Websites 1" at bounding box center [102, 132] width 181 height 29
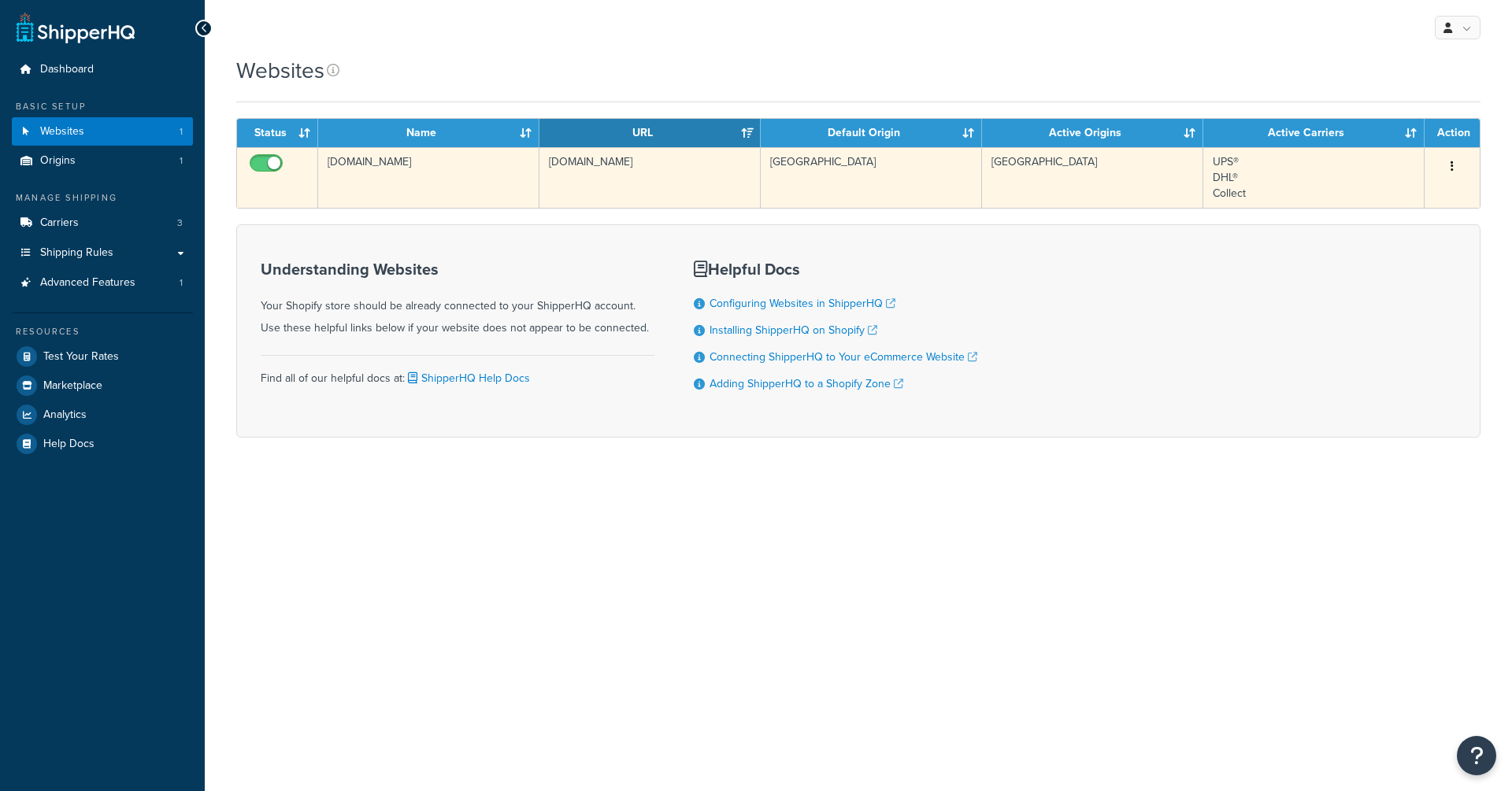
click at [740, 195] on td "[DOMAIN_NAME]" at bounding box center [650, 177] width 221 height 61
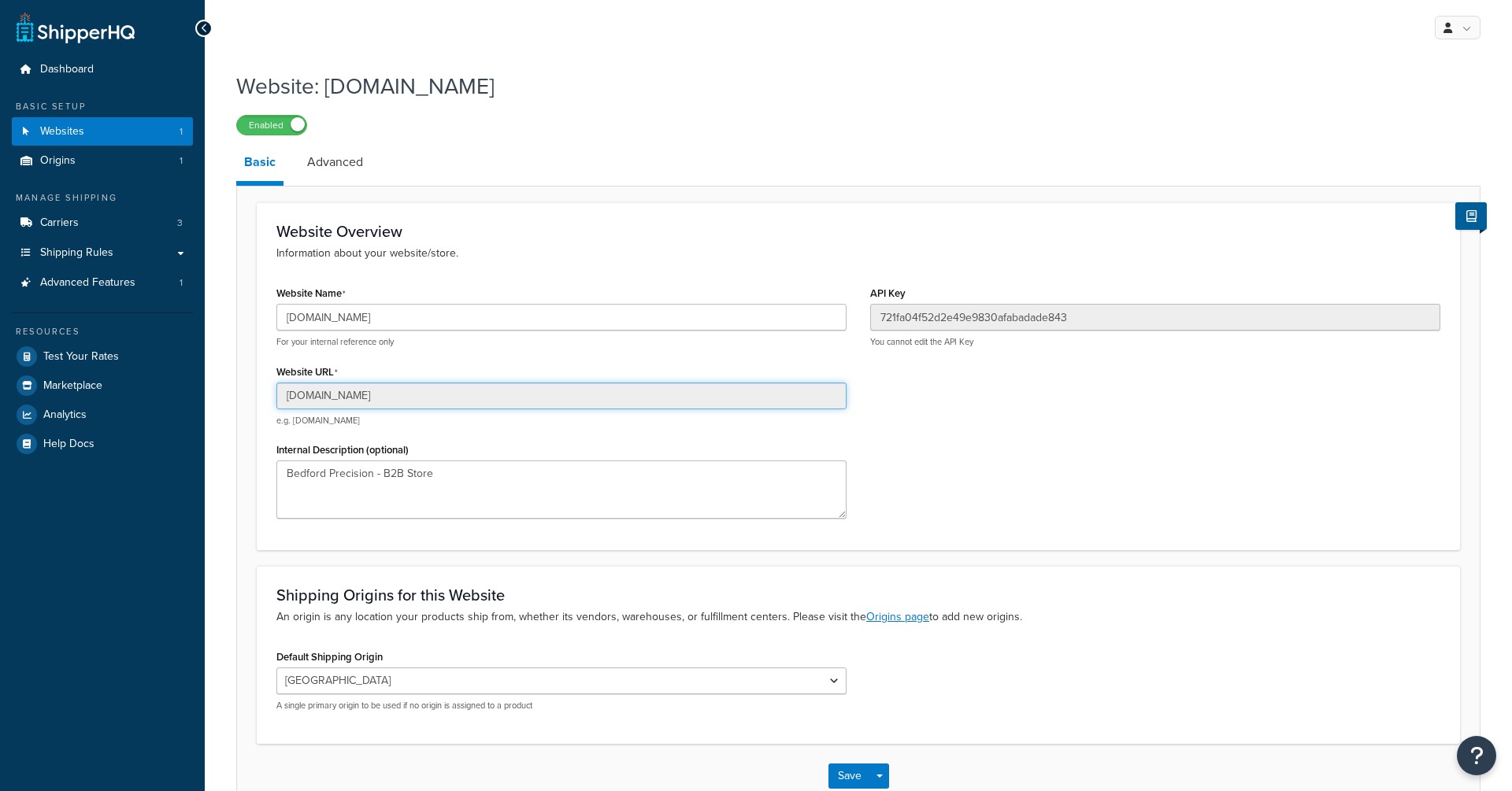
click at [488, 397] on input "[DOMAIN_NAME]" at bounding box center [561, 396] width 570 height 27
